Goal: Information Seeking & Learning: Learn about a topic

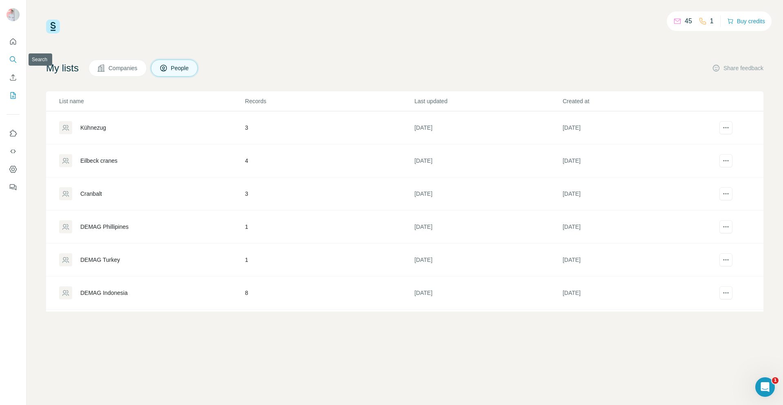
click at [16, 62] on icon "Search" at bounding box center [13, 59] width 8 height 8
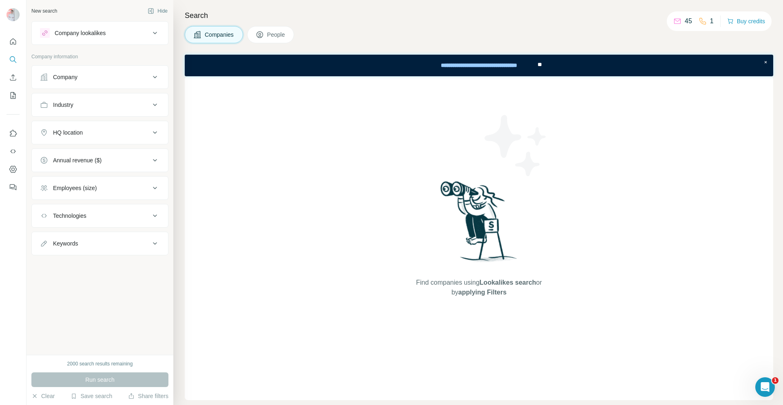
drag, startPoint x: 156, startPoint y: 80, endPoint x: 150, endPoint y: 81, distance: 6.2
click at [155, 80] on icon at bounding box center [155, 77] width 10 height 10
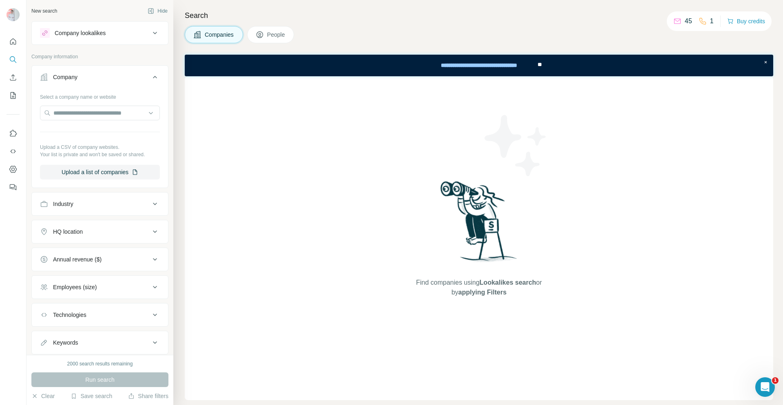
click at [150, 34] on icon at bounding box center [155, 33] width 10 height 10
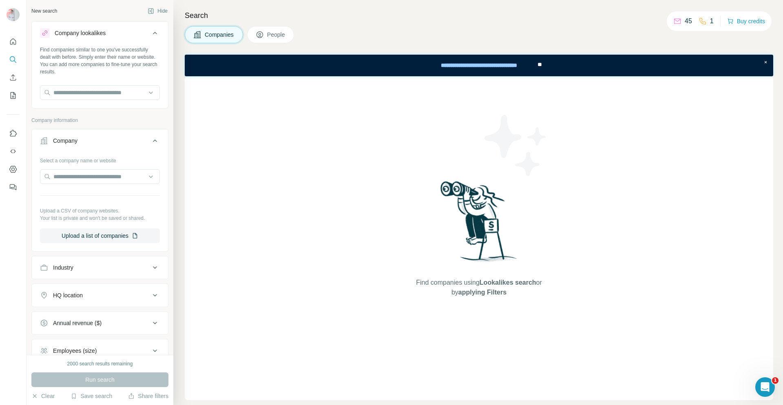
click at [92, 101] on div "Find companies similar to one you've successfully dealt with before. Simply ent…" at bounding box center [100, 76] width 136 height 60
click at [94, 98] on input "text" at bounding box center [100, 92] width 120 height 15
type input "*"
type input "*******"
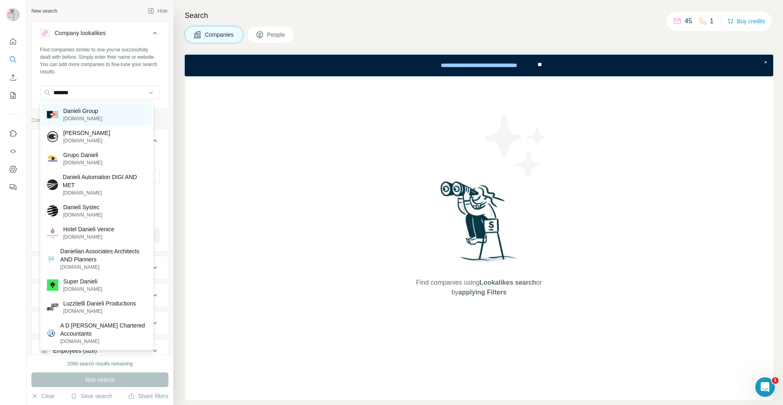
click at [94, 111] on p "Danieli Group" at bounding box center [82, 111] width 39 height 8
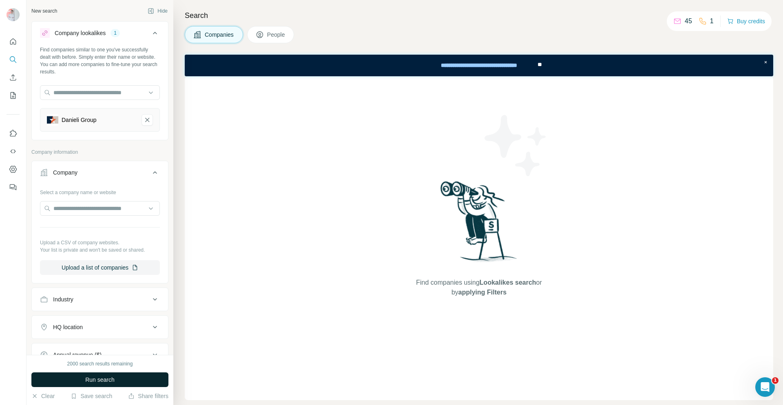
click at [110, 379] on span "Run search" at bounding box center [99, 380] width 29 height 8
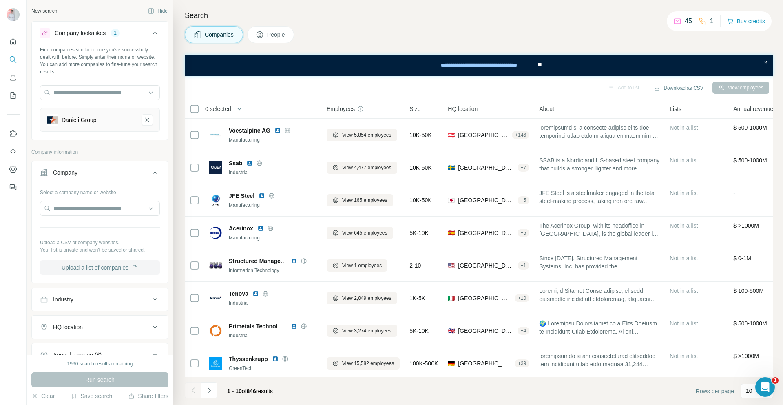
scroll to position [118, 0]
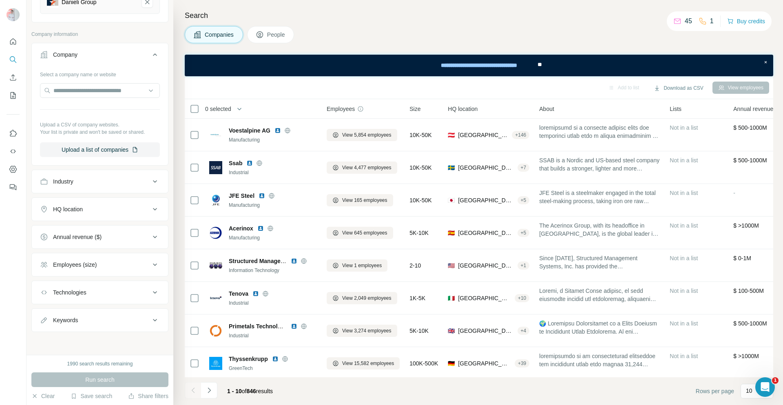
click at [162, 324] on button "Keywords" at bounding box center [100, 320] width 136 height 20
click at [109, 340] on input "text" at bounding box center [92, 340] width 104 height 15
type input "*****"
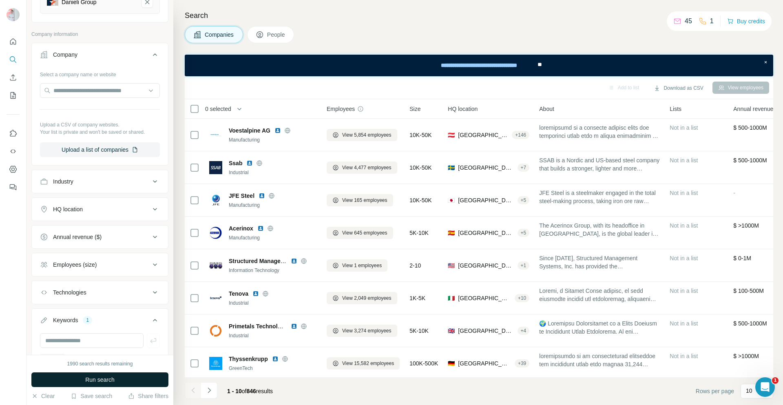
click at [143, 382] on button "Run search" at bounding box center [99, 380] width 137 height 15
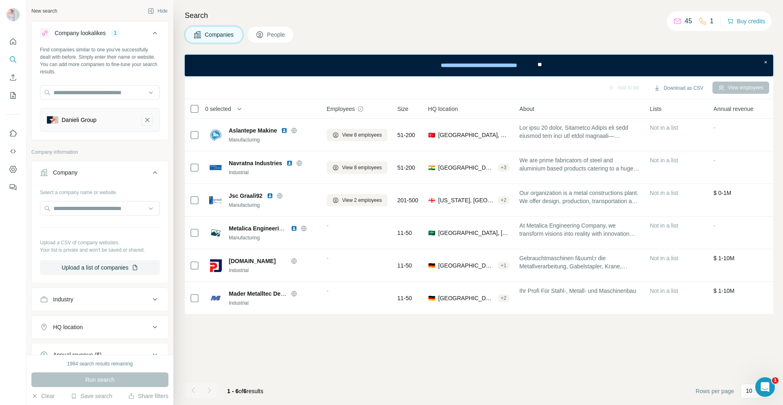
click at [144, 121] on icon "Danieli Group-remove-button" at bounding box center [147, 120] width 7 height 8
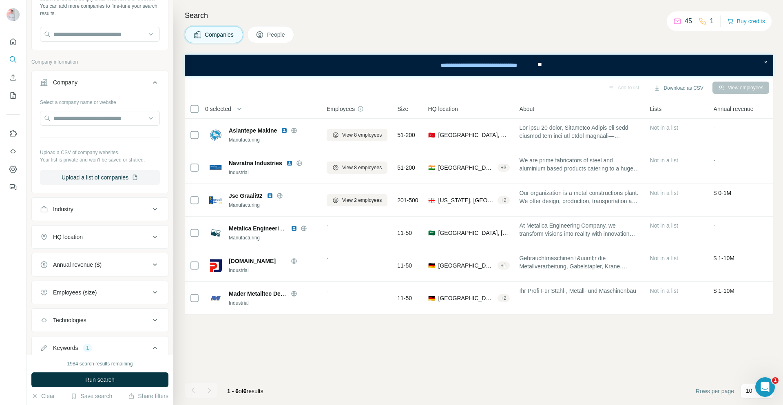
scroll to position [18, 0]
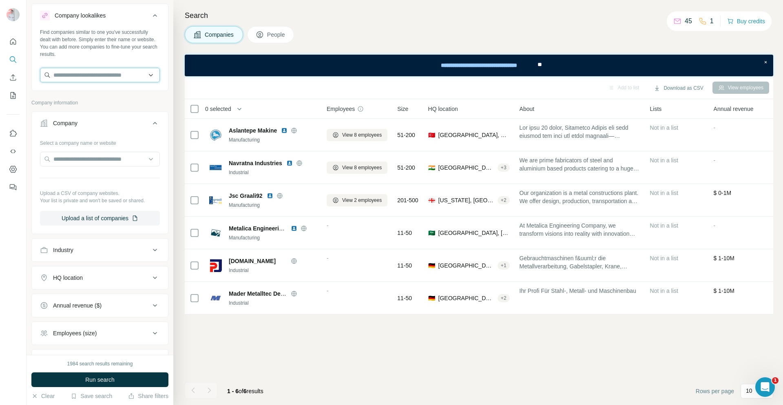
click at [95, 76] on input "text" at bounding box center [100, 75] width 120 height 15
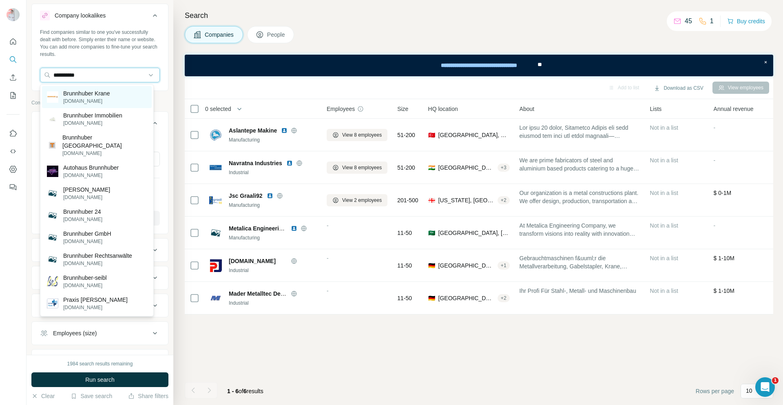
type input "**********"
click at [84, 96] on p "Brunnhuber Krane" at bounding box center [86, 93] width 47 height 8
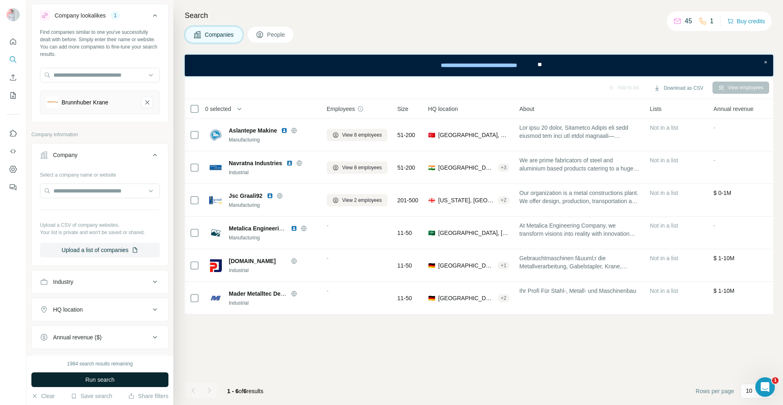
click at [123, 379] on button "Run search" at bounding box center [99, 380] width 137 height 15
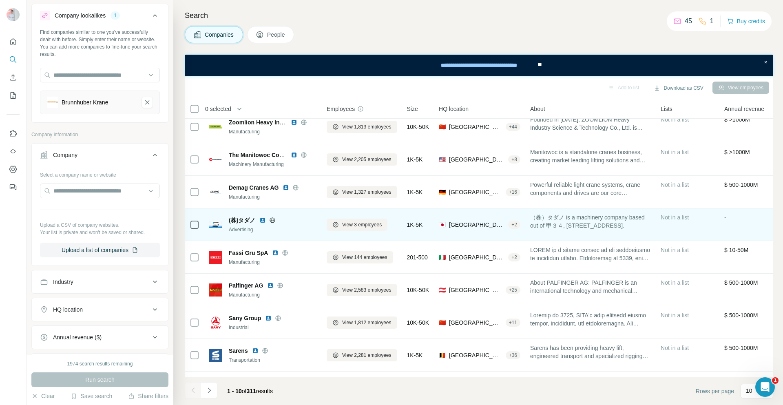
scroll to position [72, 0]
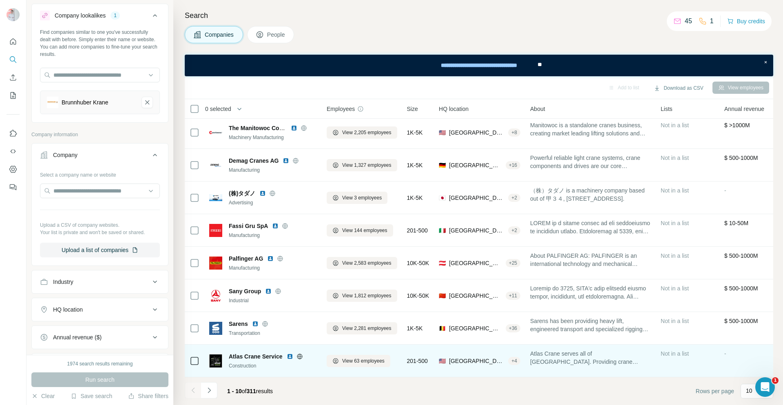
click at [302, 356] on icon at bounding box center [299, 356] width 5 height 0
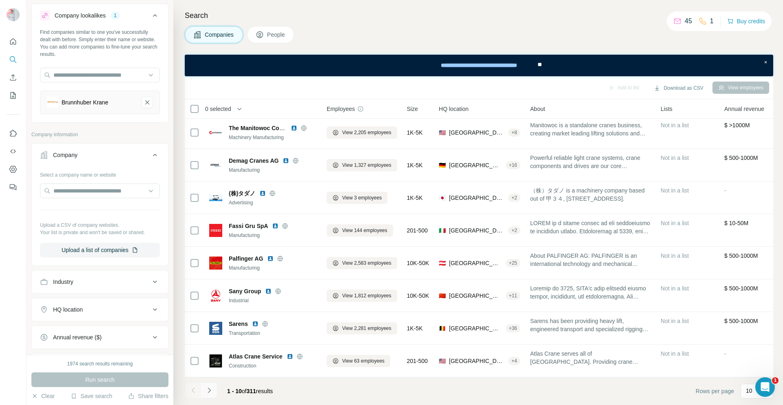
click at [206, 392] on icon "Navigate to next page" at bounding box center [209, 390] width 8 height 8
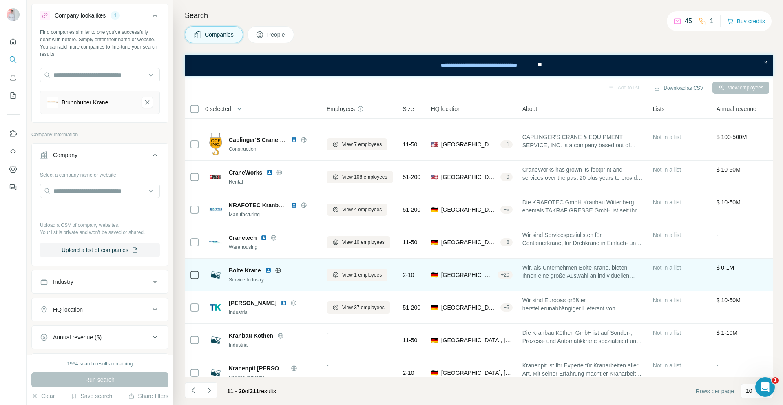
scroll to position [0, 0]
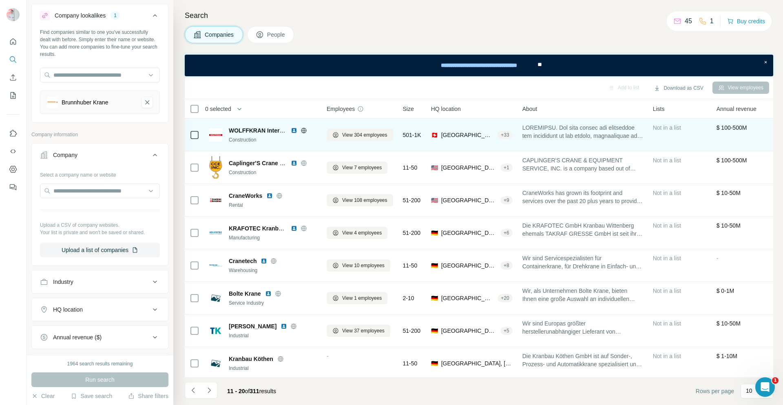
click at [304, 133] on icon at bounding box center [304, 130] width 7 height 7
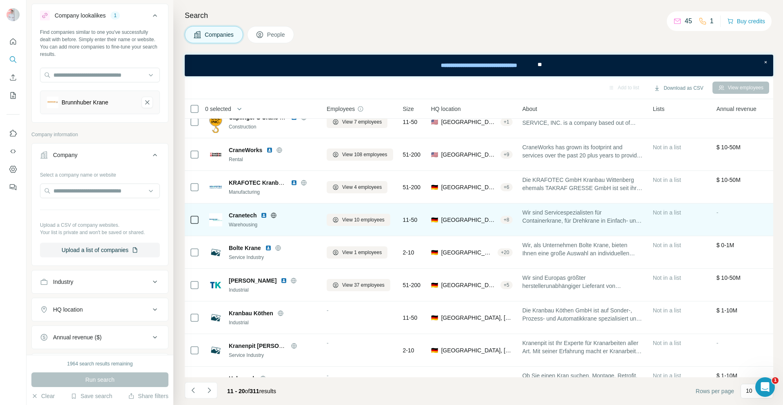
scroll to position [72, 0]
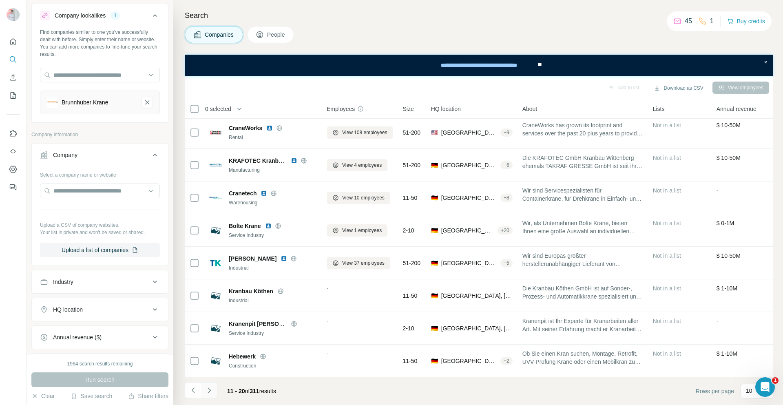
click at [208, 387] on icon "Navigate to next page" at bounding box center [209, 390] width 8 height 8
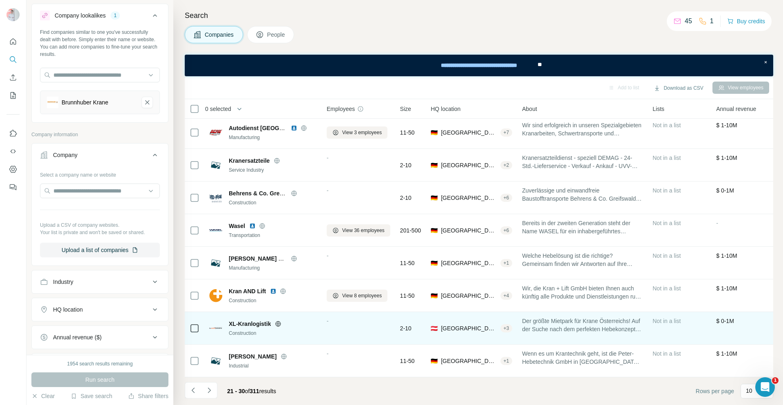
scroll to position [0, 0]
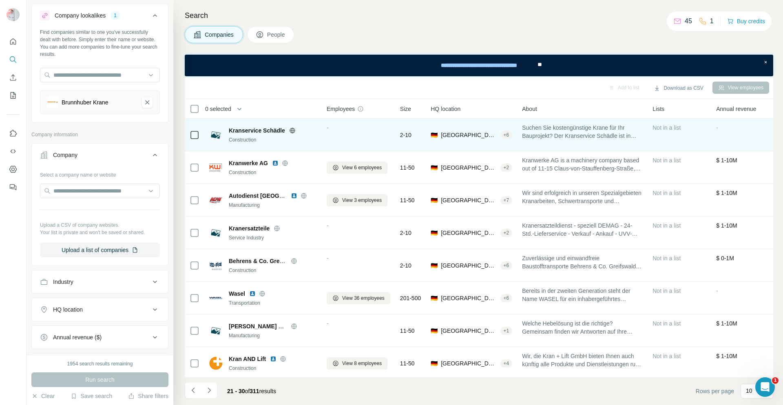
click at [294, 132] on icon at bounding box center [292, 130] width 7 height 7
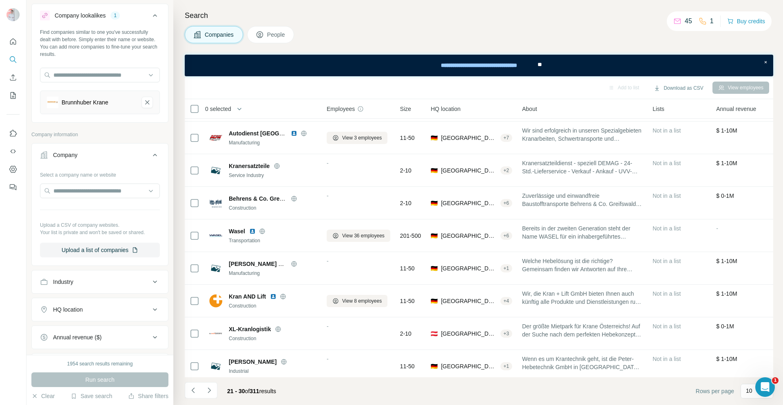
scroll to position [72, 0]
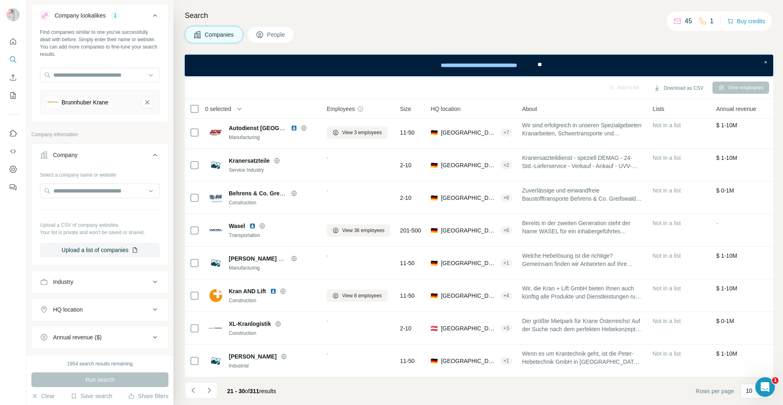
click at [209, 394] on button "Navigate to next page" at bounding box center [209, 390] width 16 height 16
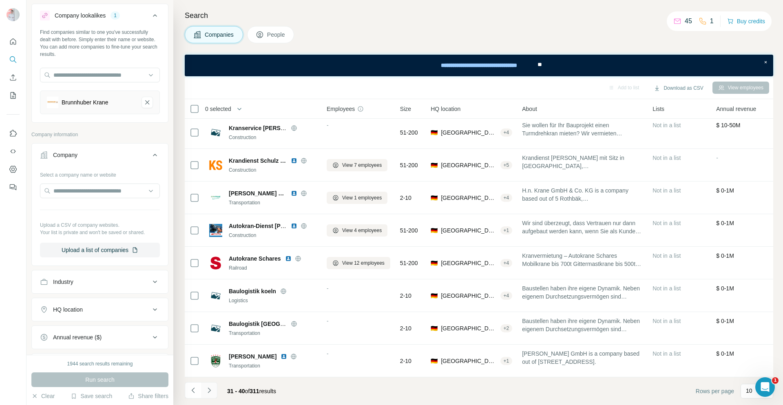
click at [208, 389] on icon "Navigate to next page" at bounding box center [209, 390] width 8 height 8
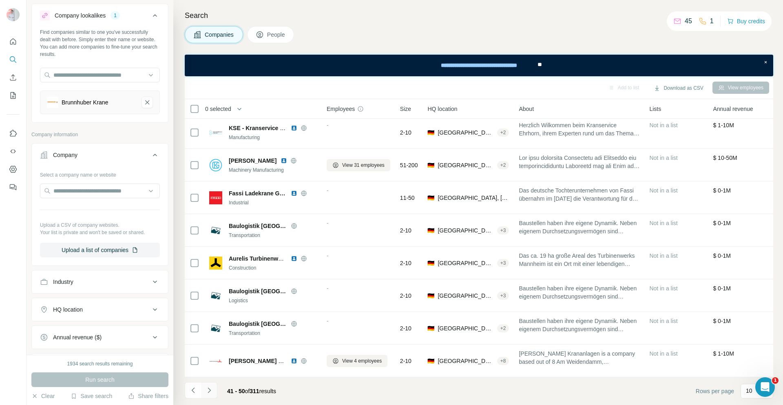
click at [208, 391] on icon "Navigate to next page" at bounding box center [209, 390] width 8 height 8
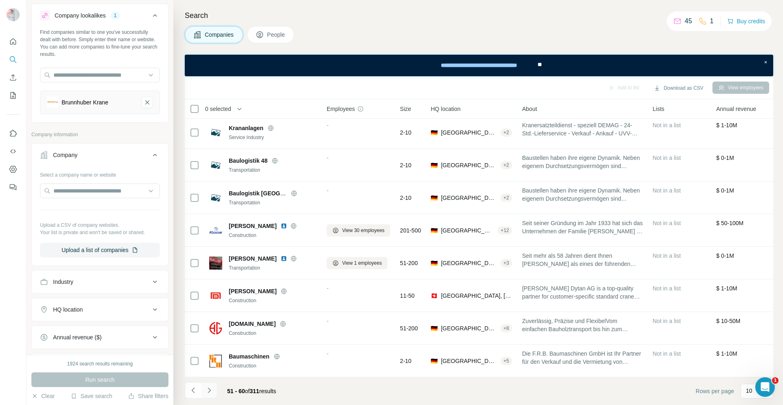
click at [206, 390] on icon "Navigate to next page" at bounding box center [209, 390] width 8 height 8
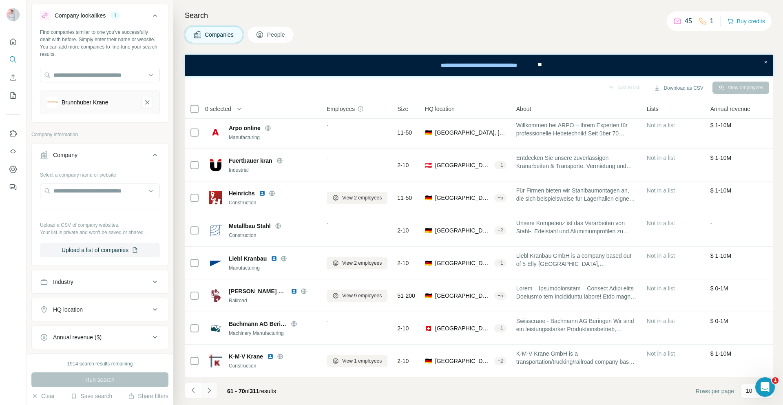
click at [209, 390] on icon "Navigate to next page" at bounding box center [209, 390] width 8 height 8
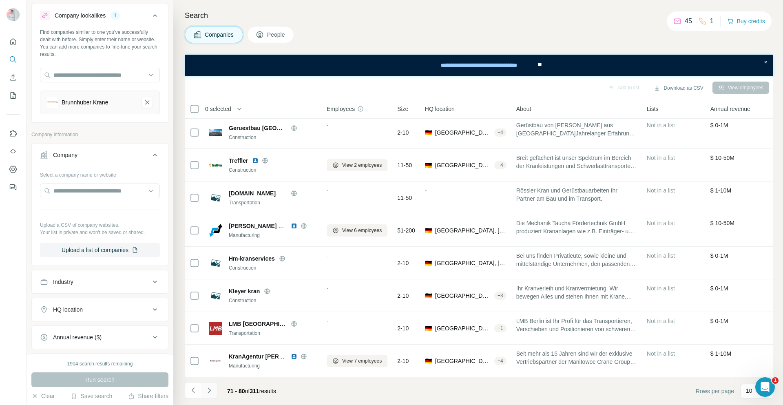
click at [207, 390] on icon "Navigate to next page" at bounding box center [209, 390] width 8 height 8
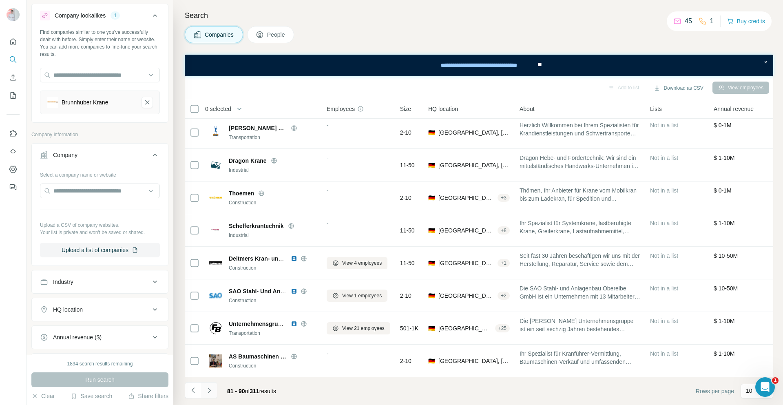
click at [212, 392] on icon "Navigate to next page" at bounding box center [209, 390] width 8 height 8
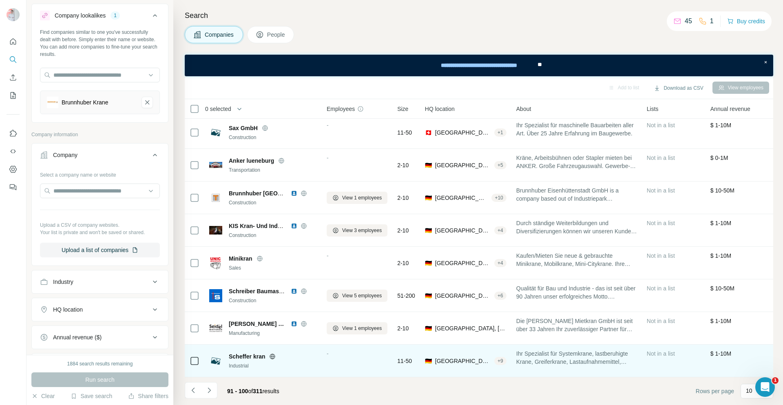
click at [276, 354] on icon at bounding box center [272, 356] width 7 height 7
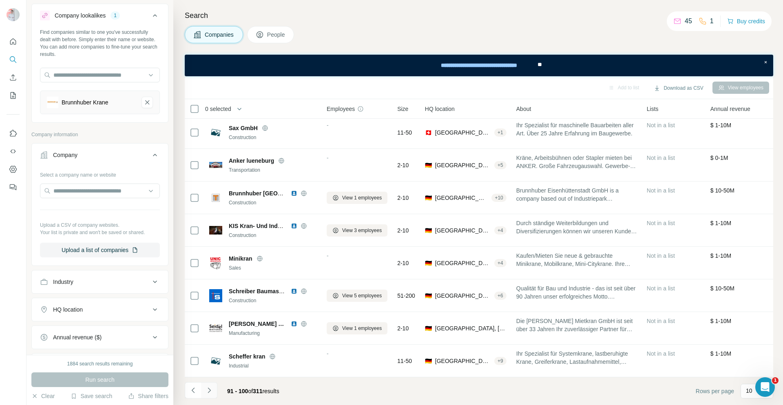
click at [204, 389] on button "Navigate to next page" at bounding box center [209, 390] width 16 height 16
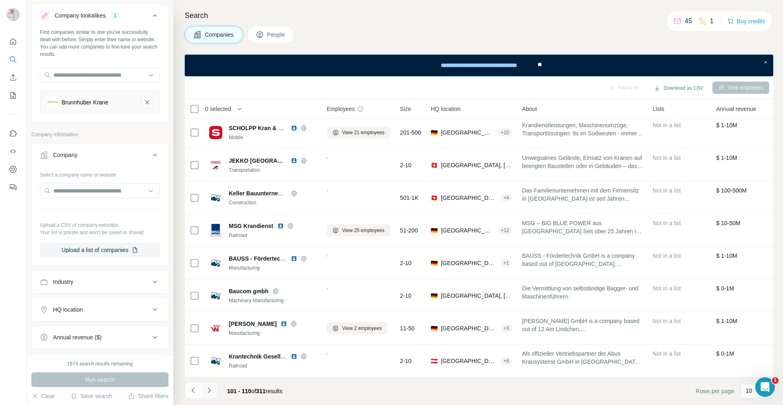
click at [213, 388] on button "Navigate to next page" at bounding box center [209, 390] width 16 height 16
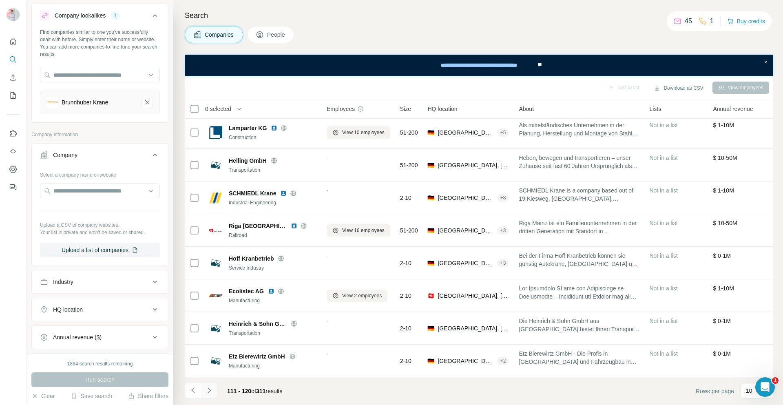
click at [214, 390] on button "Navigate to next page" at bounding box center [209, 390] width 16 height 16
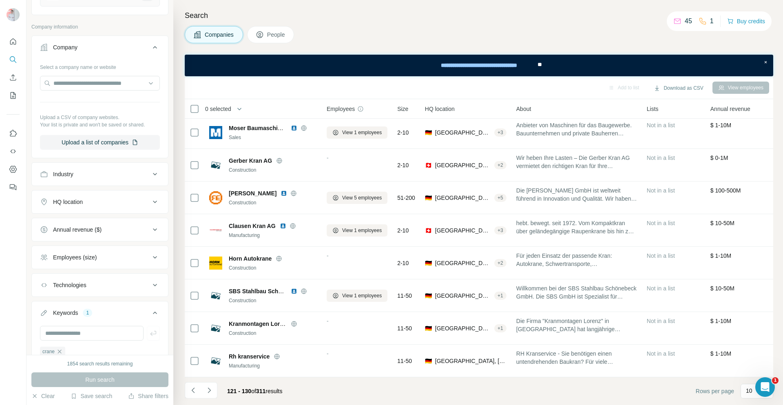
scroll to position [172, 0]
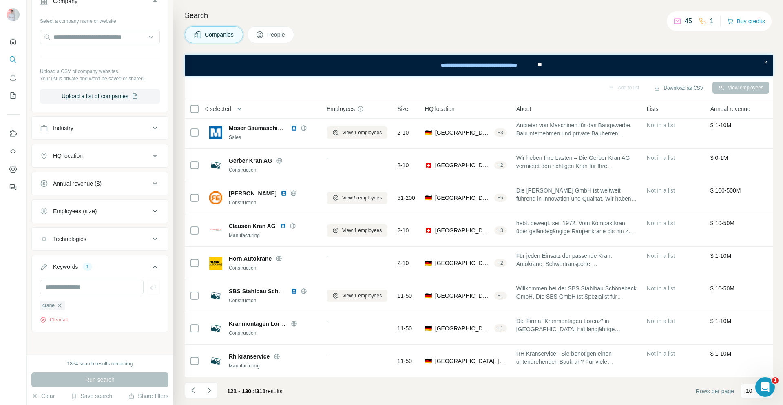
click at [144, 211] on div "Employees (size)" at bounding box center [95, 211] width 110 height 8
drag, startPoint x: 45, startPoint y: 261, endPoint x: 48, endPoint y: 272, distance: 11.3
click at [45, 260] on icon at bounding box center [45, 259] width 10 height 10
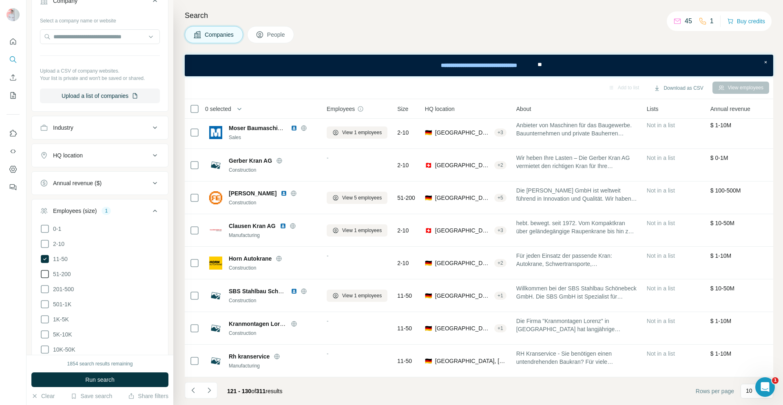
click at [47, 273] on icon at bounding box center [45, 274] width 10 height 10
click at [45, 291] on icon at bounding box center [45, 289] width 10 height 10
click at [44, 304] on icon at bounding box center [45, 304] width 10 height 10
click at [48, 317] on icon at bounding box center [45, 320] width 10 height 10
click at [47, 332] on icon at bounding box center [45, 335] width 10 height 10
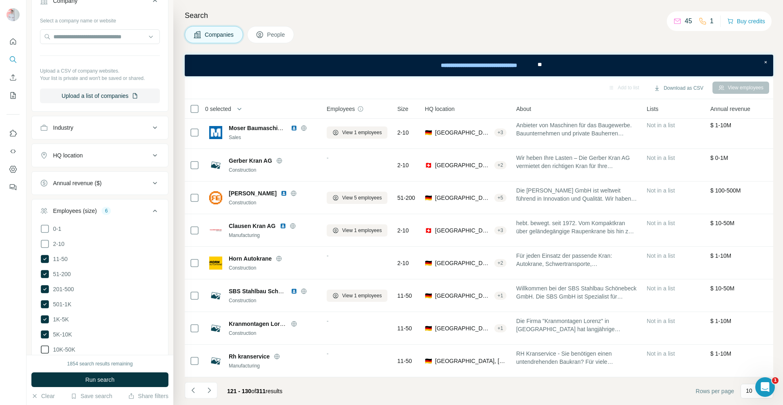
drag, startPoint x: 42, startPoint y: 351, endPoint x: 42, endPoint y: 347, distance: 4.1
click at [42, 349] on icon at bounding box center [45, 350] width 10 height 10
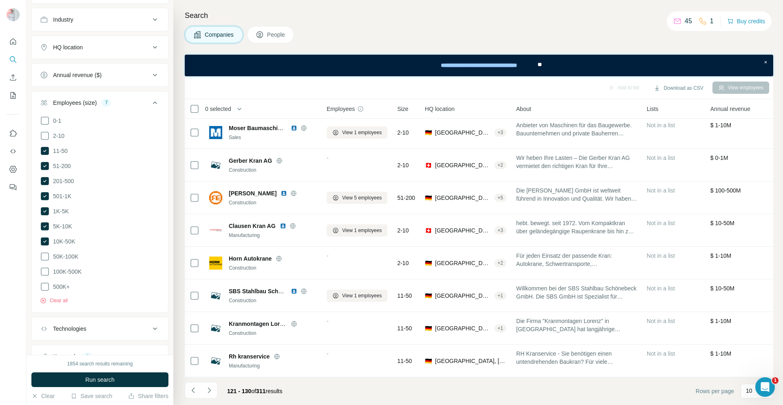
scroll to position [294, 0]
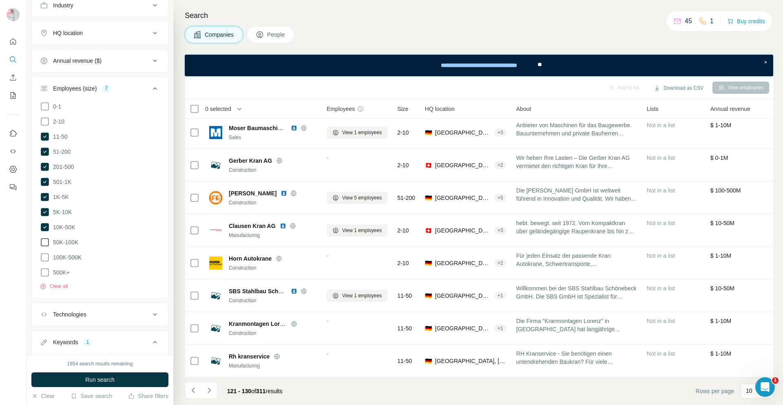
click at [47, 238] on icon at bounding box center [45, 242] width 10 height 10
click at [47, 254] on icon at bounding box center [45, 258] width 10 height 10
click at [43, 268] on icon at bounding box center [45, 273] width 10 height 10
click at [104, 381] on span "Run search" at bounding box center [99, 380] width 29 height 8
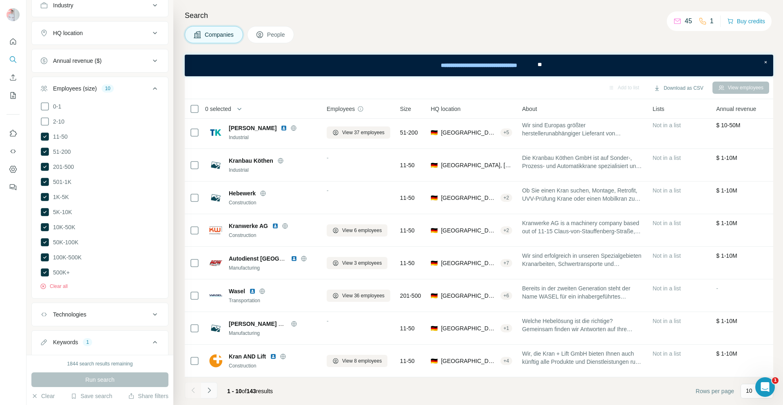
click at [207, 391] on icon "Navigate to next page" at bounding box center [209, 390] width 8 height 8
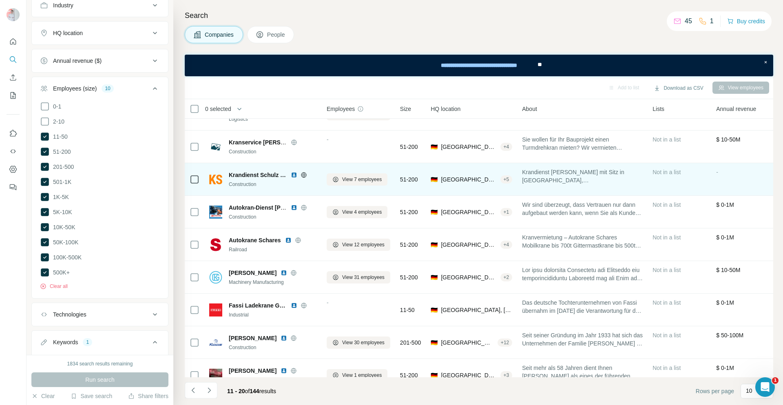
scroll to position [72, 0]
